Goal: Task Accomplishment & Management: Use online tool/utility

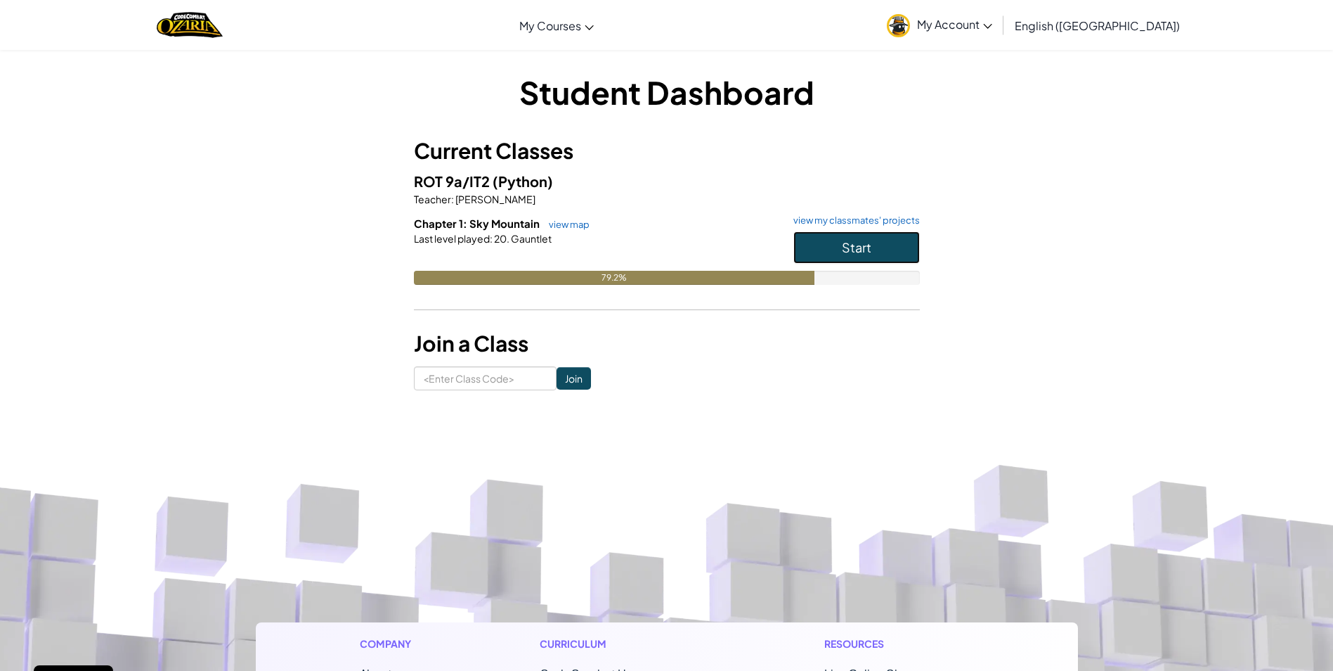
click at [841, 236] on button "Start" at bounding box center [857, 247] width 127 height 32
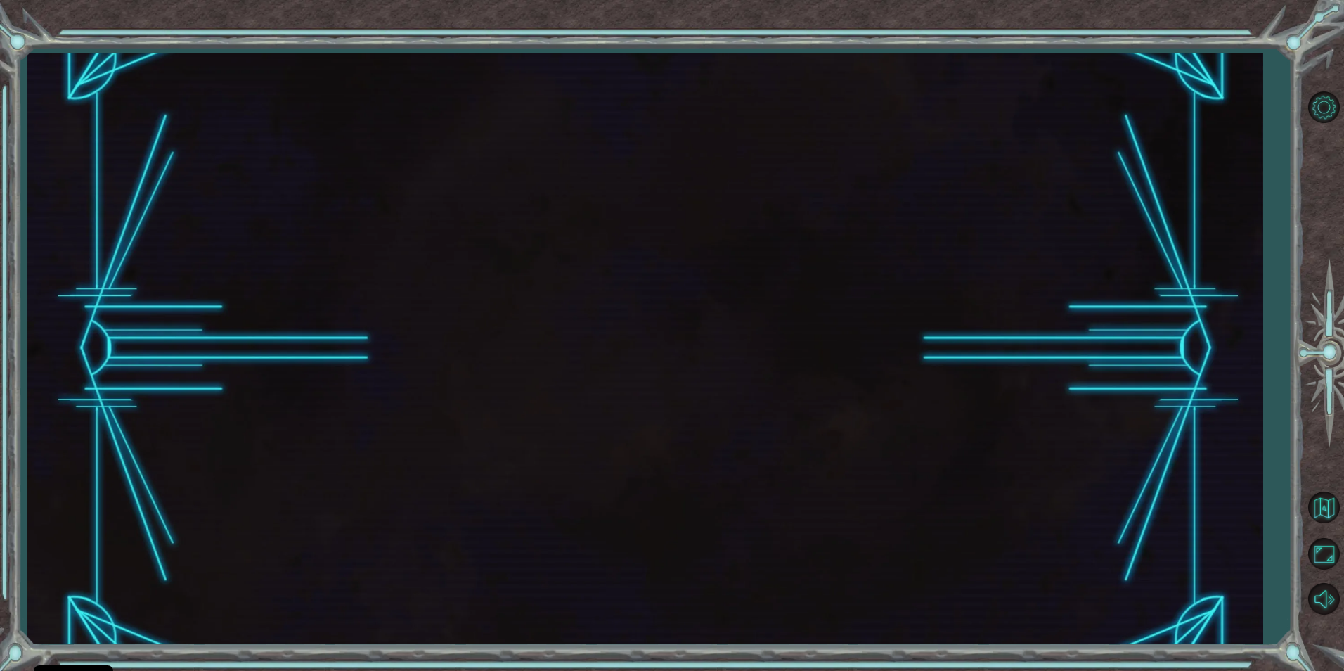
click at [821, 243] on div at bounding box center [645, 348] width 1236 height 590
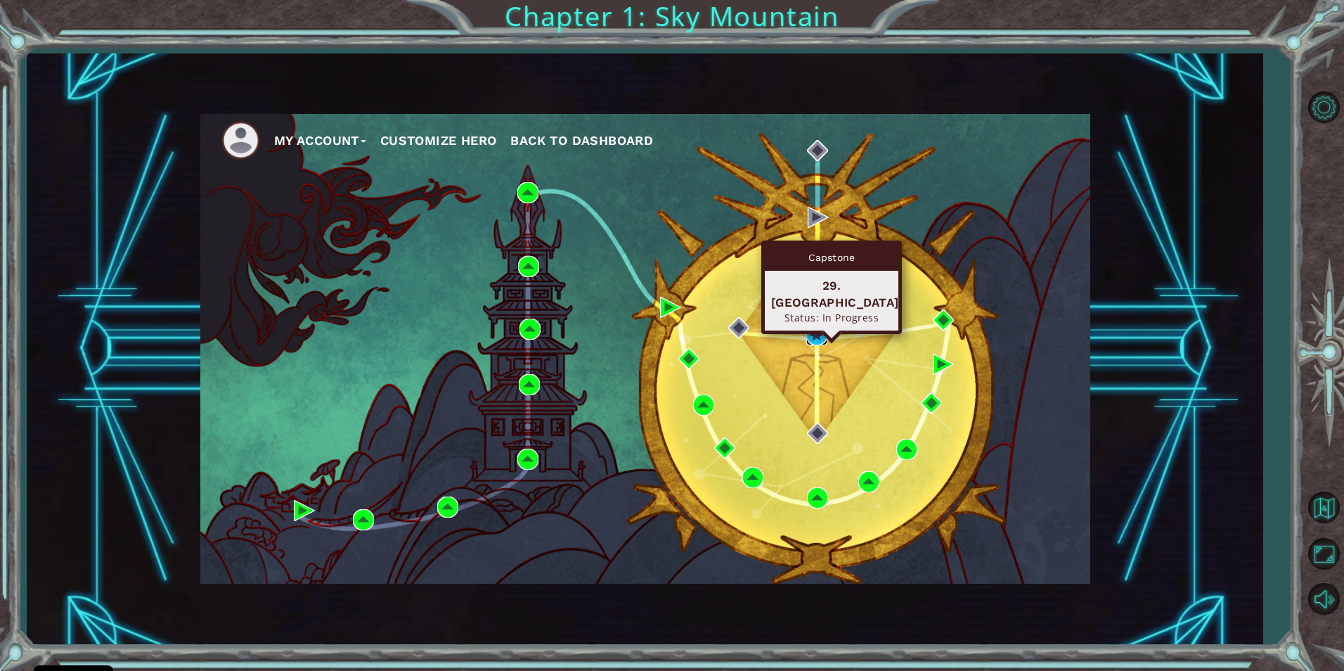
click at [824, 330] on img at bounding box center [816, 334] width 21 height 21
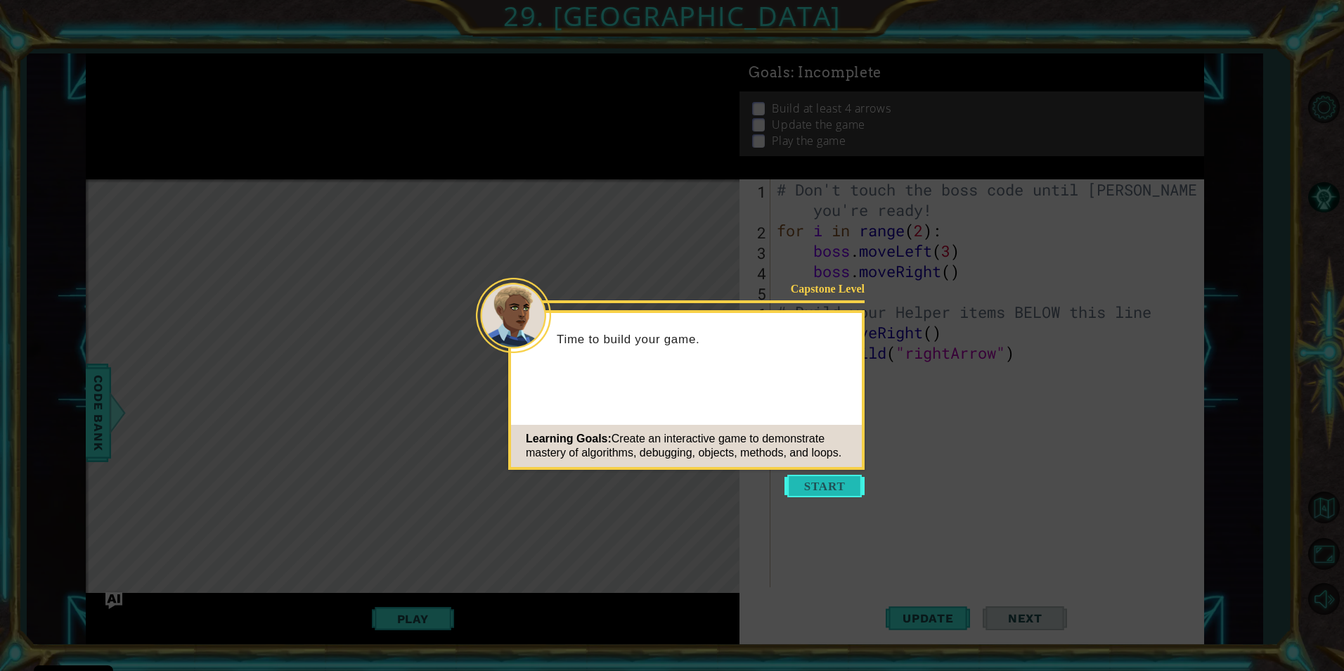
click at [821, 477] on button "Start" at bounding box center [824, 485] width 80 height 22
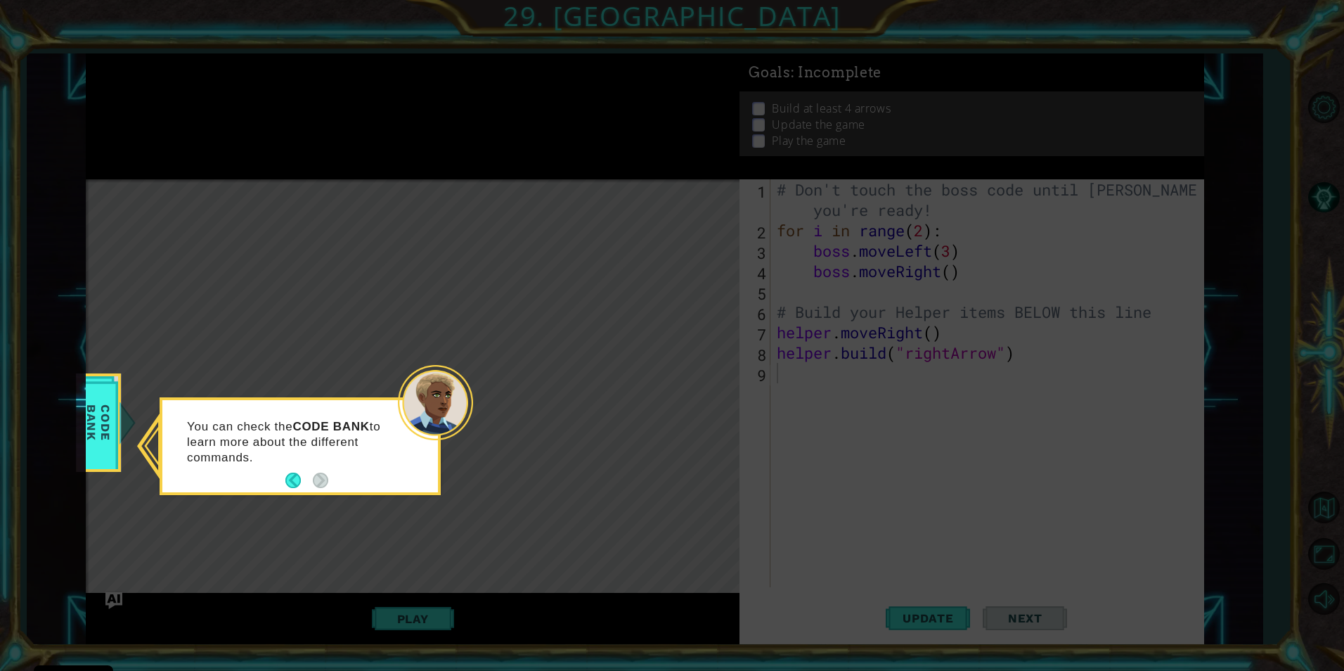
drag, startPoint x: 116, startPoint y: 387, endPoint x: 103, endPoint y: 370, distance: 21.5
click at [106, 374] on div "Code Bank" at bounding box center [98, 422] width 45 height 98
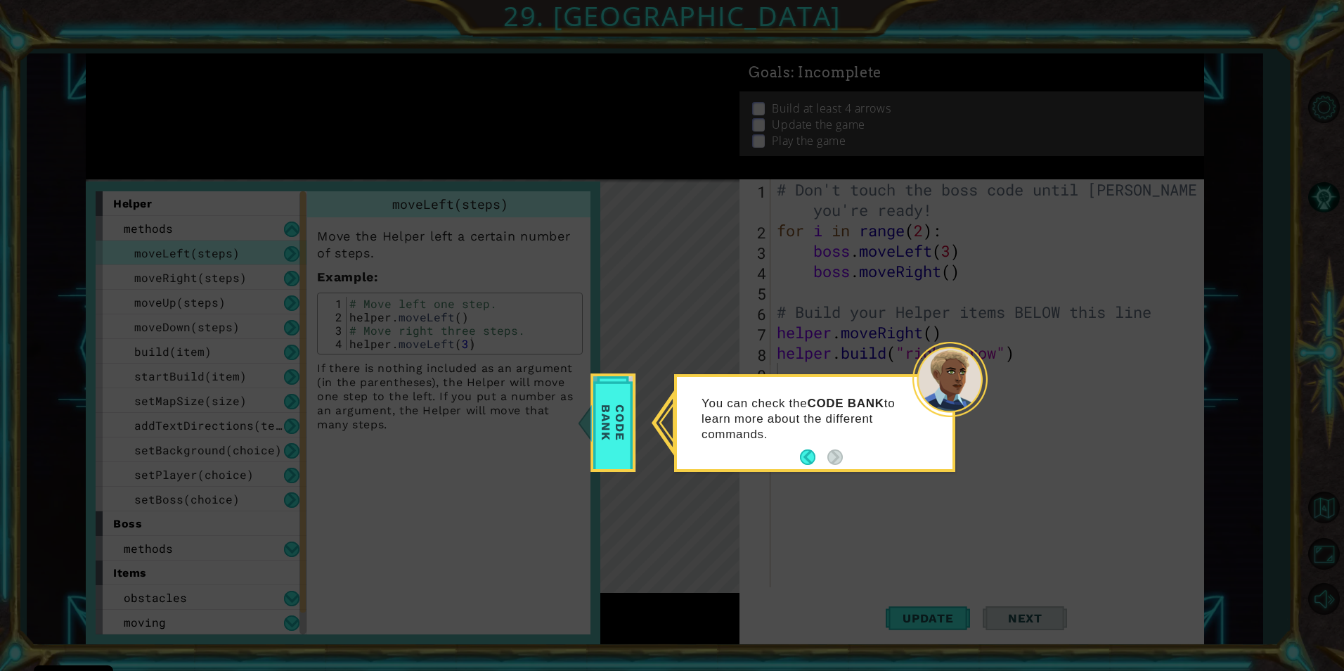
drag, startPoint x: 619, startPoint y: 414, endPoint x: 587, endPoint y: 438, distance: 40.2
click at [618, 414] on span "Code Bank" at bounding box center [613, 422] width 37 height 81
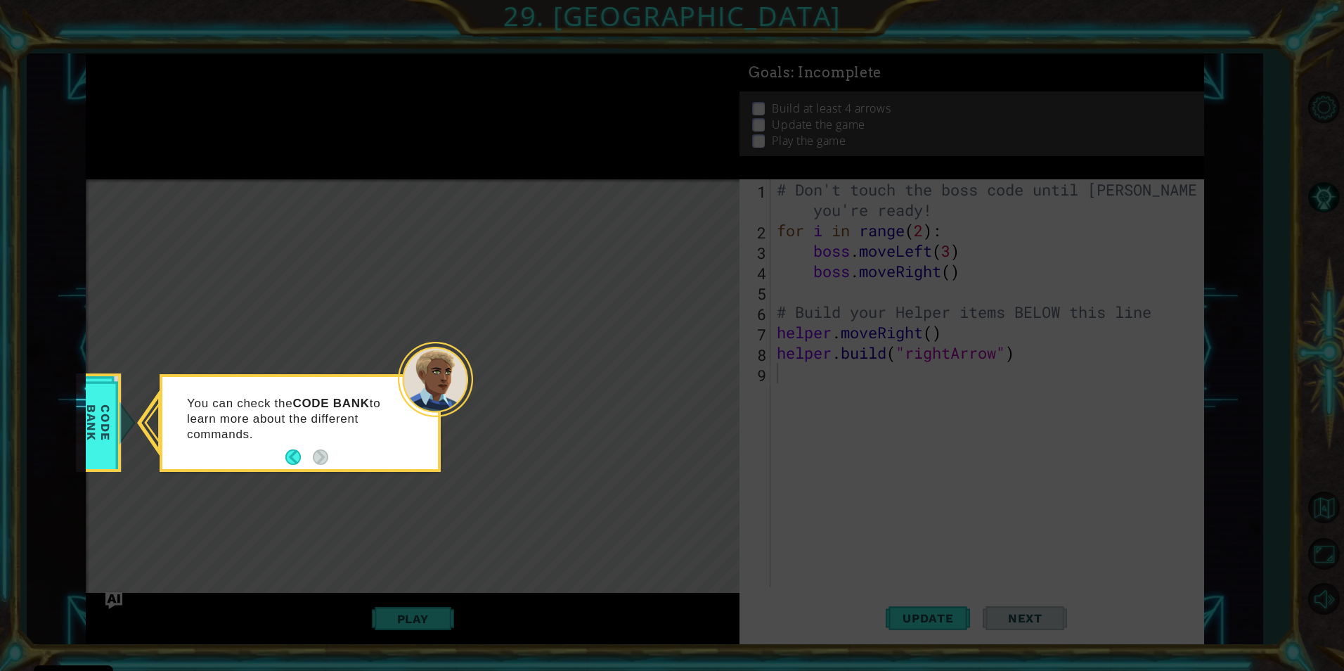
click at [650, 91] on icon at bounding box center [672, 335] width 1344 height 671
click at [295, 451] on button "Back" at bounding box center [298, 456] width 27 height 15
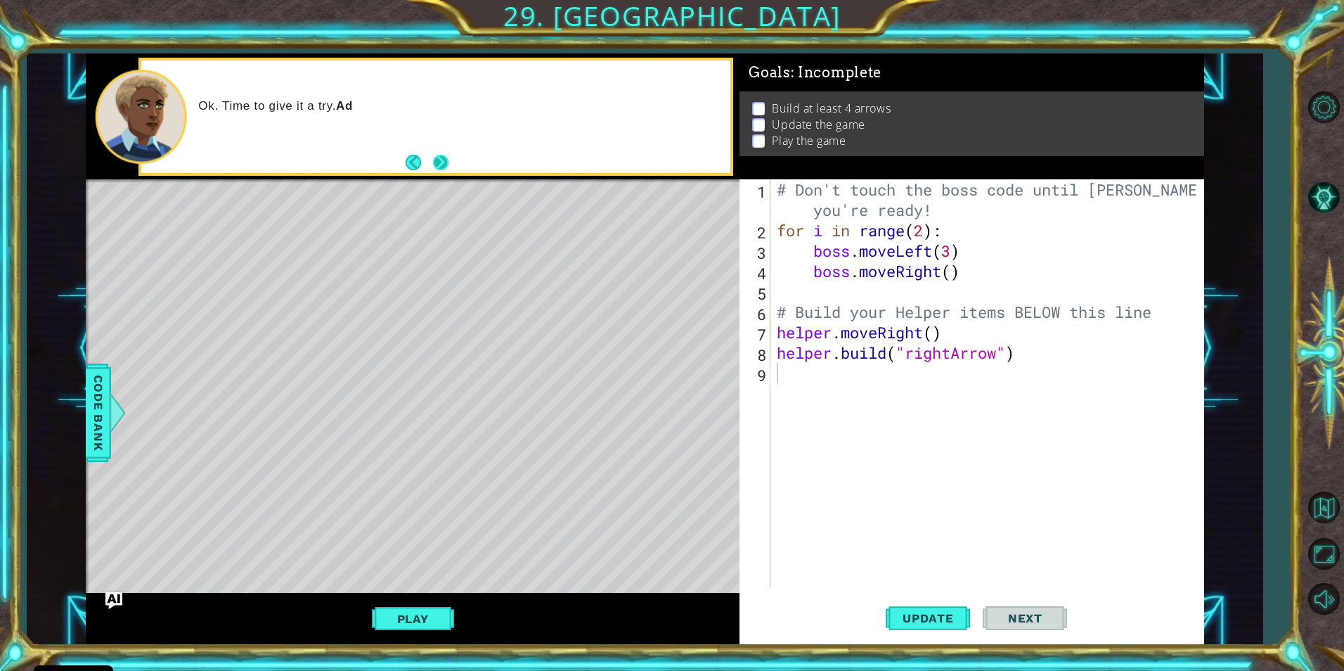
click at [448, 155] on button "Next" at bounding box center [441, 163] width 20 height 20
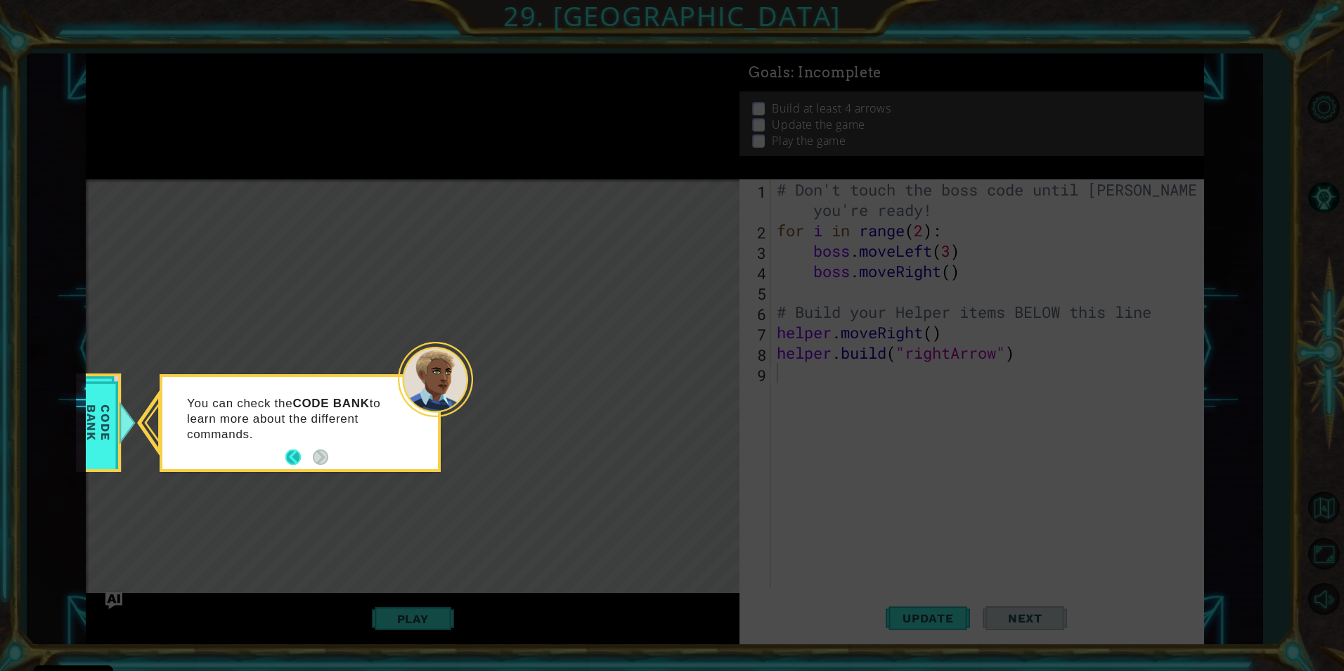
click at [288, 462] on button "Back" at bounding box center [298, 456] width 27 height 15
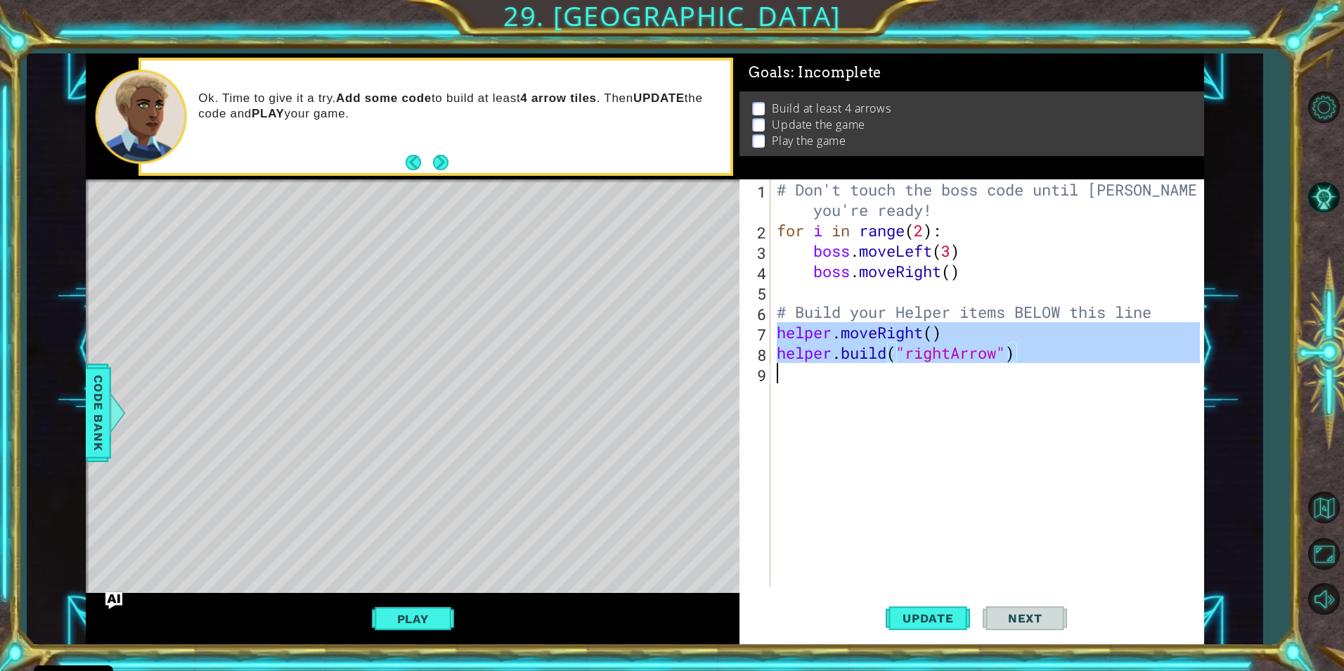
drag, startPoint x: 775, startPoint y: 332, endPoint x: 1018, endPoint y: 363, distance: 245.9
click at [1018, 363] on div "# Don't touch the boss code until [PERSON_NAME] says you're ready! for i in ran…" at bounding box center [990, 413] width 432 height 469
type textarea "[DOMAIN_NAME]("rightArrow")"
